Goal: Book appointment/travel/reservation

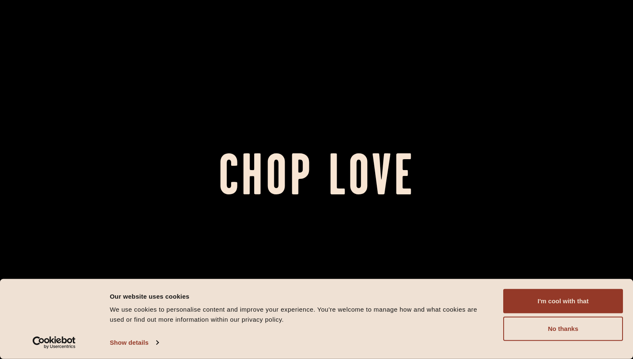
click at [586, 313] on div "I'm cool with that Customize Allow selection No thanks" at bounding box center [564, 315] width 120 height 52
click at [596, 296] on button "I'm cool with that" at bounding box center [564, 301] width 120 height 24
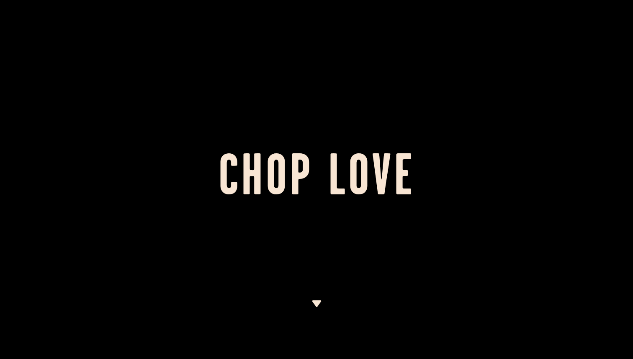
click at [392, 183] on h1 "Chop Love" at bounding box center [316, 180] width 633 height 46
click at [360, 170] on h1 "Chop Love" at bounding box center [316, 180] width 633 height 46
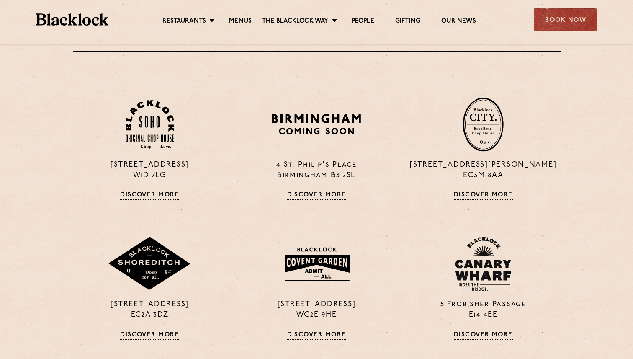
scroll to position [597, 0]
click at [143, 291] on img at bounding box center [150, 264] width 84 height 54
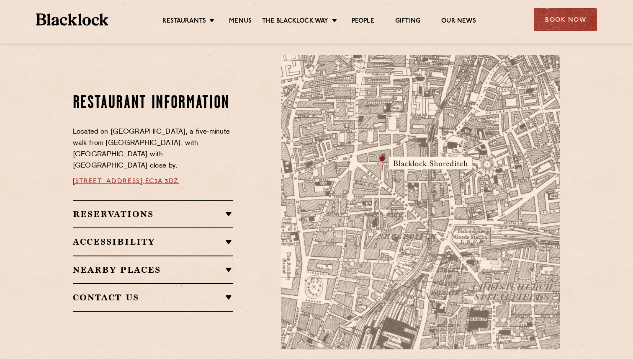
scroll to position [438, 0]
click at [224, 209] on h2 "Reservations" at bounding box center [153, 214] width 160 height 10
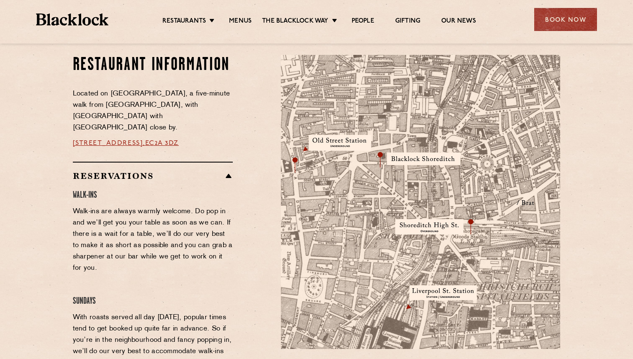
click at [221, 171] on h2 "Reservations" at bounding box center [153, 176] width 160 height 10
